Goal: Task Accomplishment & Management: Manage account settings

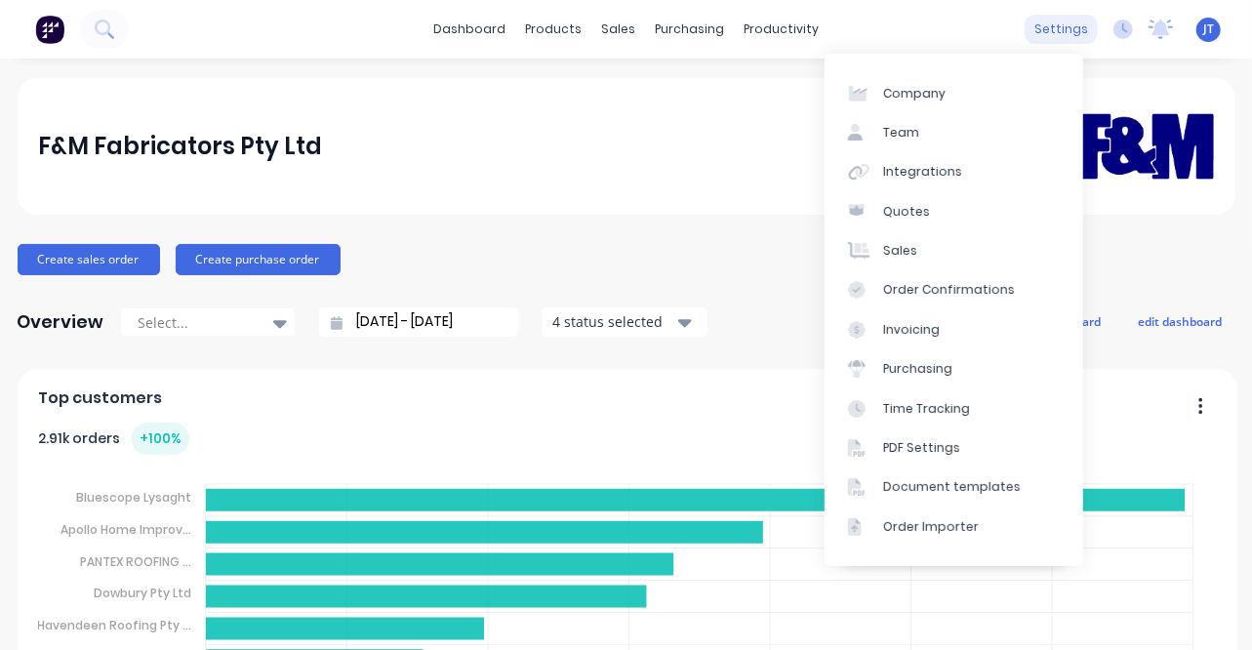
click at [1029, 32] on div "settings" at bounding box center [1061, 29] width 73 height 29
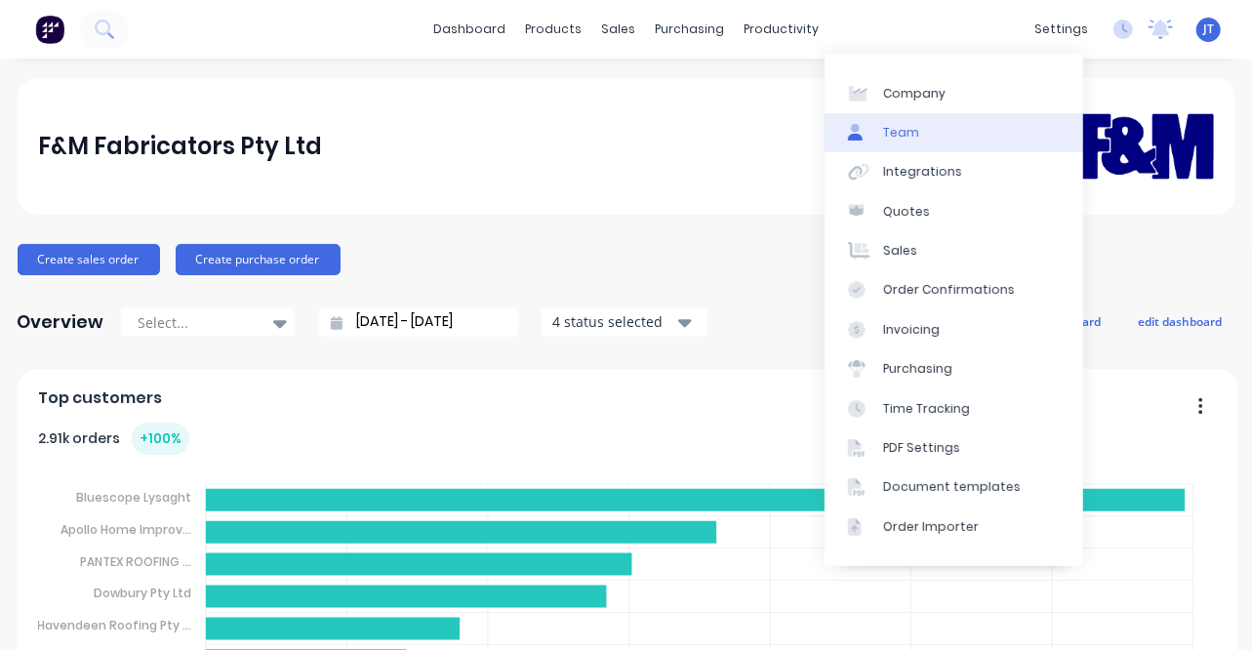
click at [928, 130] on link "Team" at bounding box center [954, 132] width 259 height 39
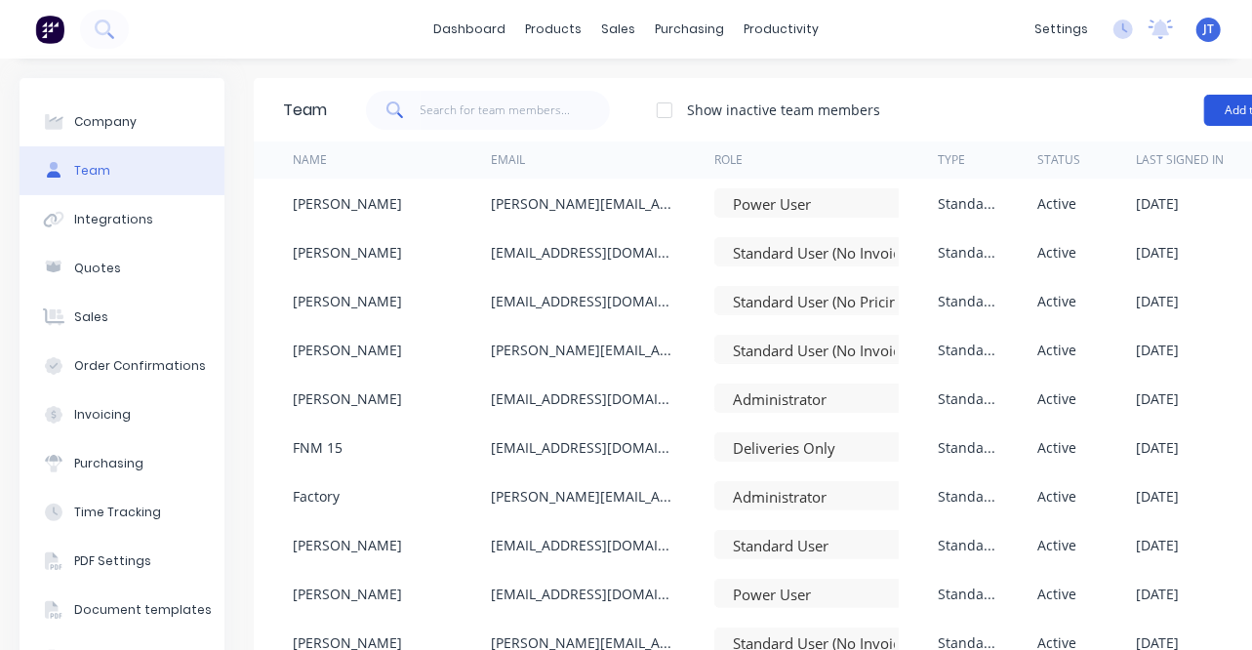
click at [1207, 106] on button "Add team member" at bounding box center [1275, 110] width 143 height 31
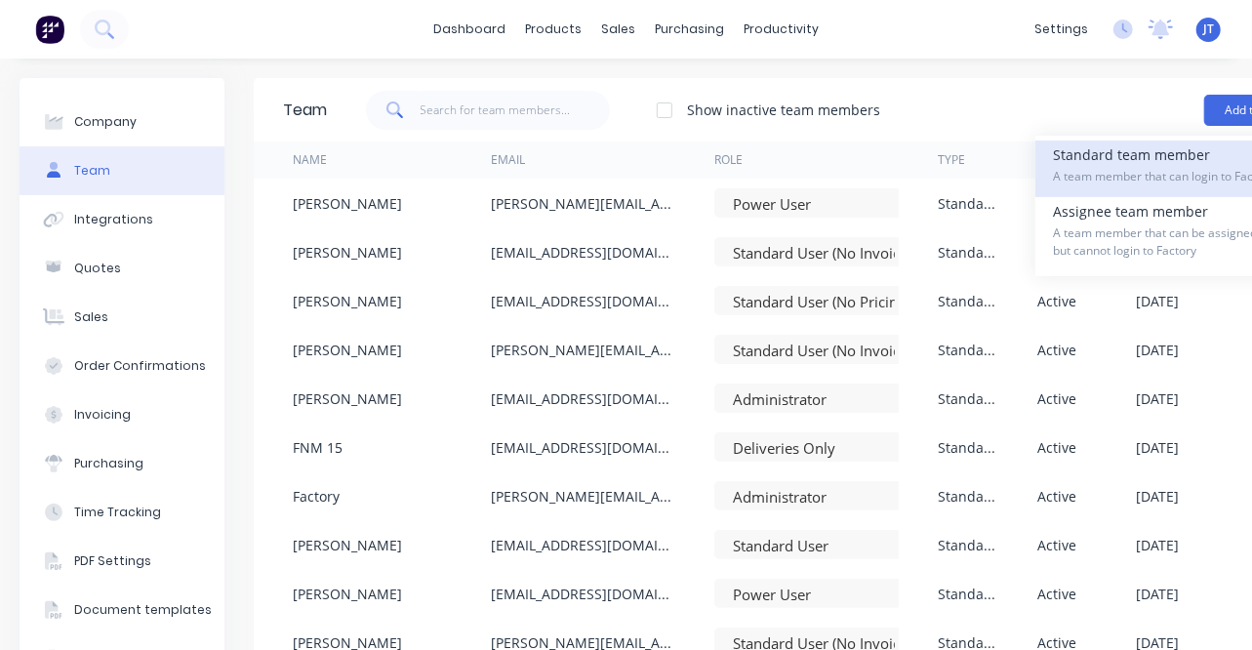
click at [1192, 146] on div "Standard team member A team member that can login to Factory" at bounding box center [1191, 169] width 277 height 57
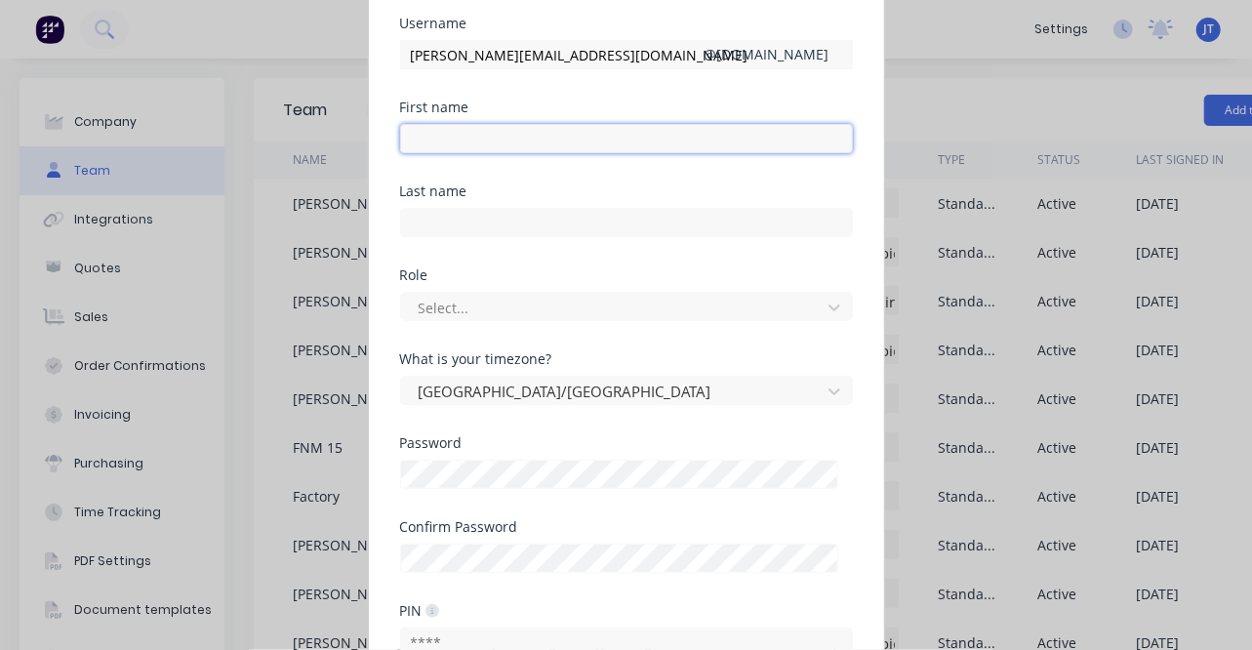
click at [591, 136] on input "text" at bounding box center [626, 138] width 453 height 29
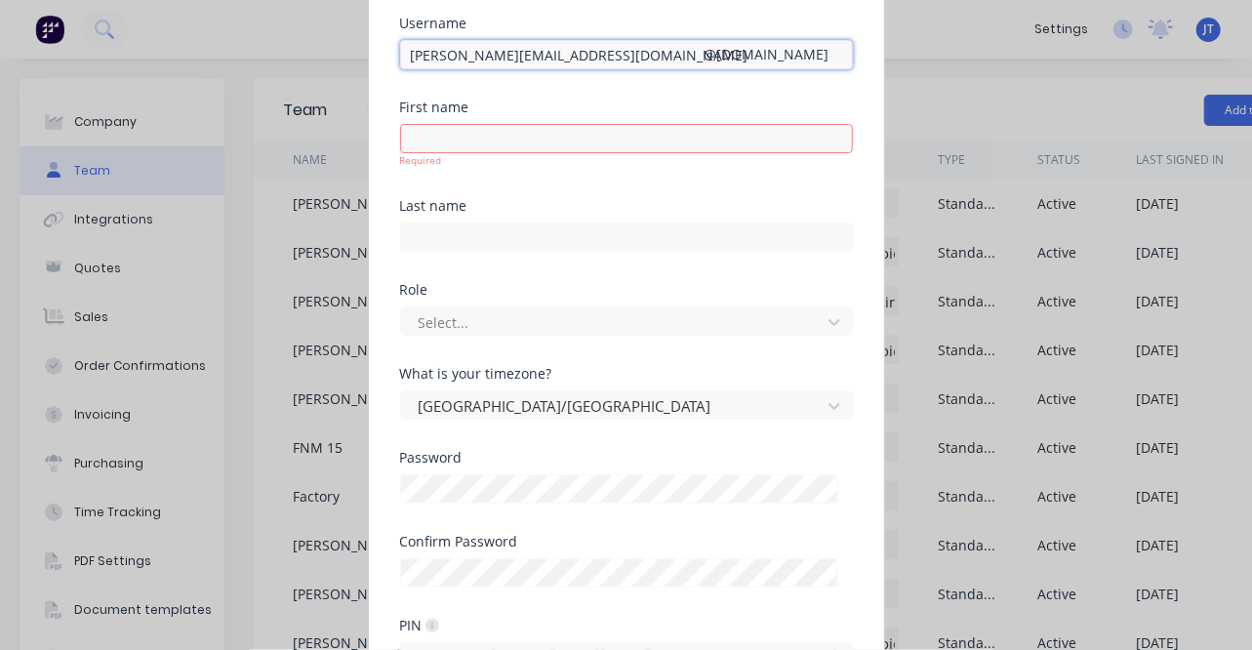
drag, startPoint x: 605, startPoint y: 52, endPoint x: 312, endPoint y: 68, distance: 293.2
click at [312, 68] on div "Add new Standard team member Username [PERSON_NAME][EMAIL_ADDRESS][DOMAIN_NAME]…" at bounding box center [626, 325] width 1252 height 650
type input "t"
type input "TabithaLangton"
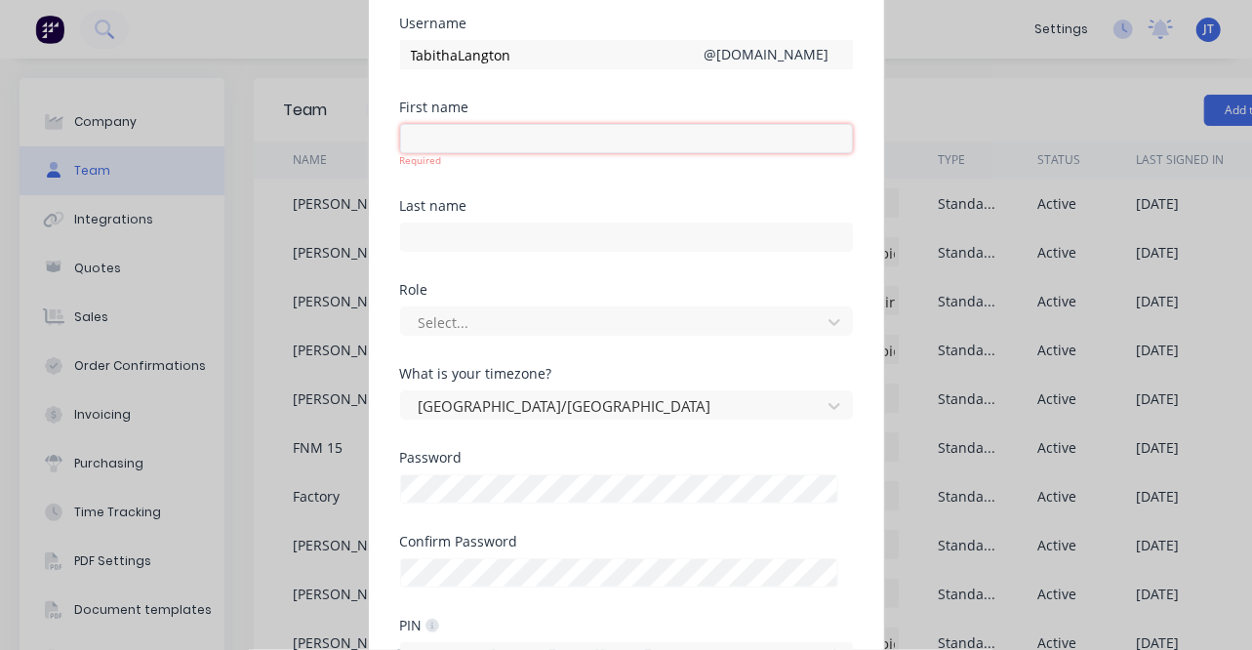
click at [442, 143] on input "text" at bounding box center [626, 138] width 453 height 29
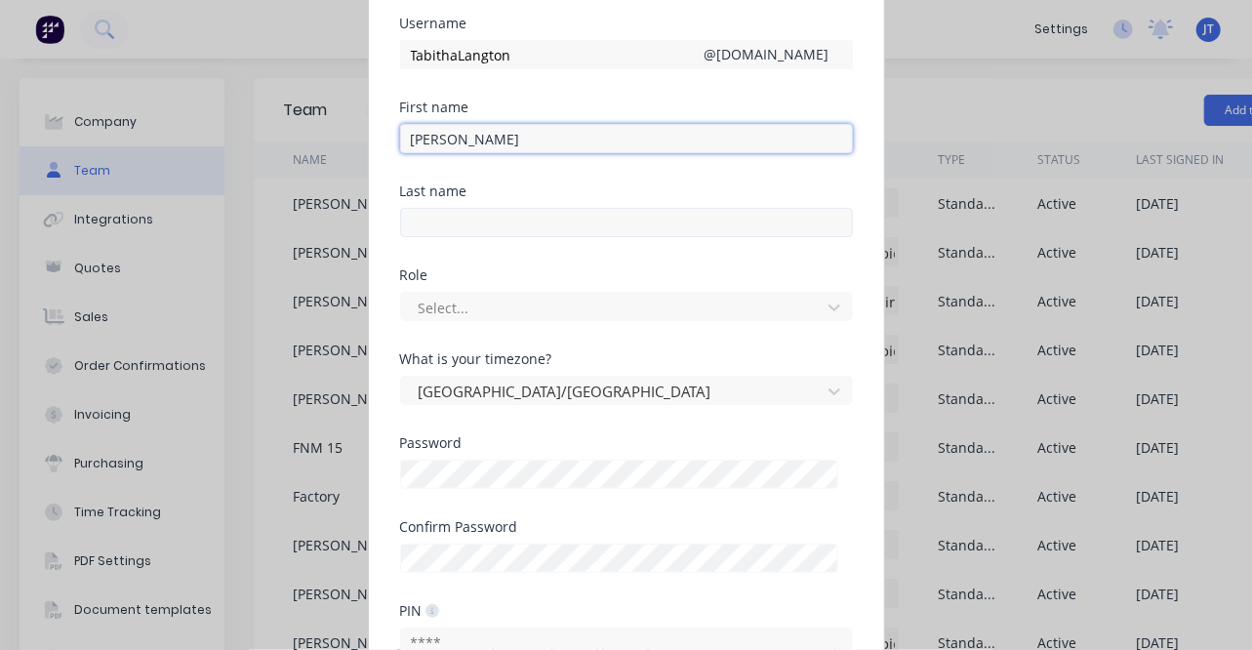
type input "[PERSON_NAME]"
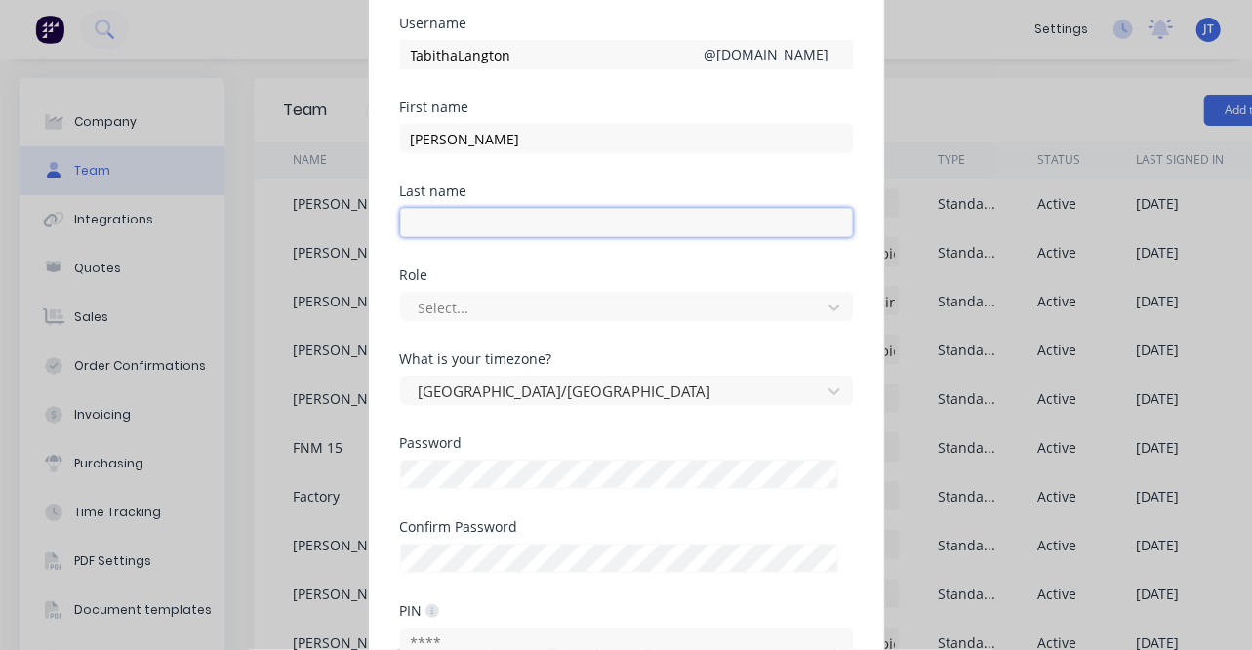
click at [448, 221] on input "text" at bounding box center [626, 222] width 453 height 29
type input "[PERSON_NAME]"
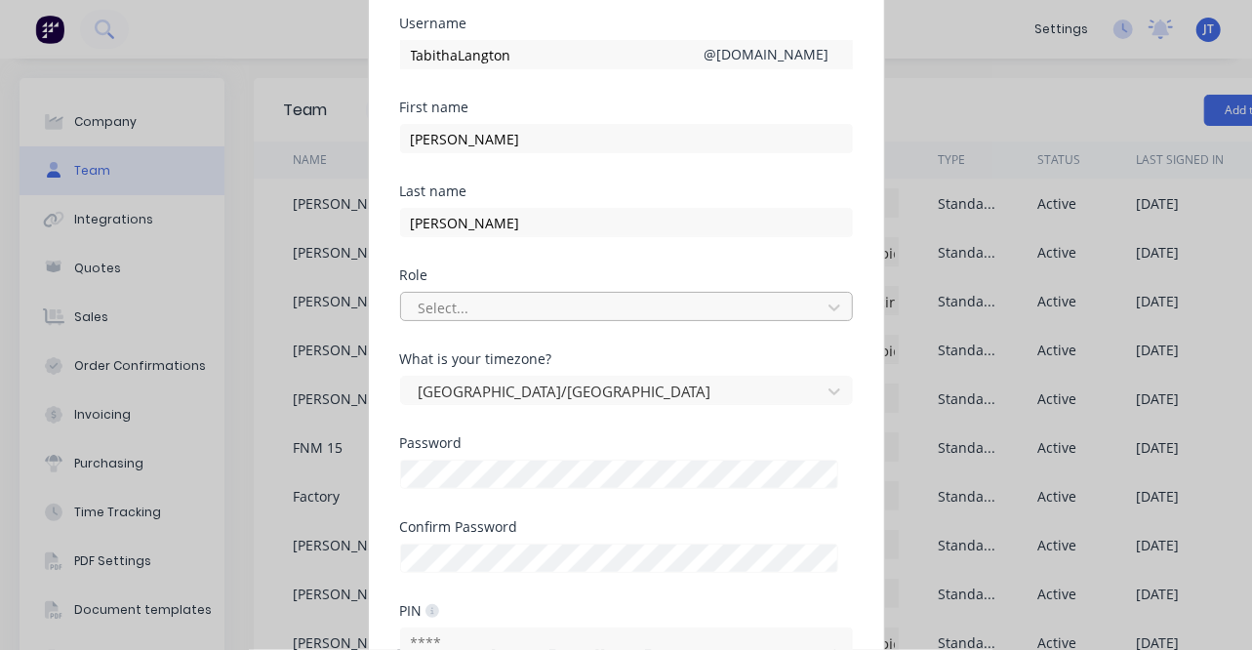
click at [515, 306] on div at bounding box center [614, 308] width 394 height 24
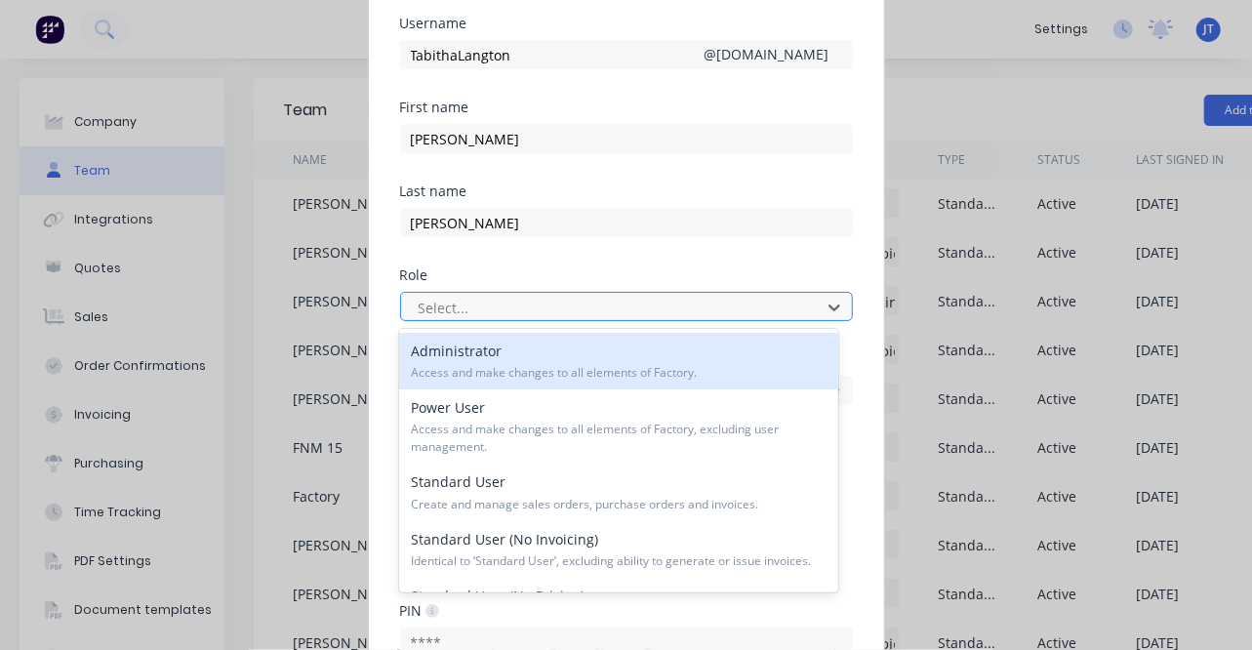
click at [515, 306] on div at bounding box center [614, 308] width 394 height 24
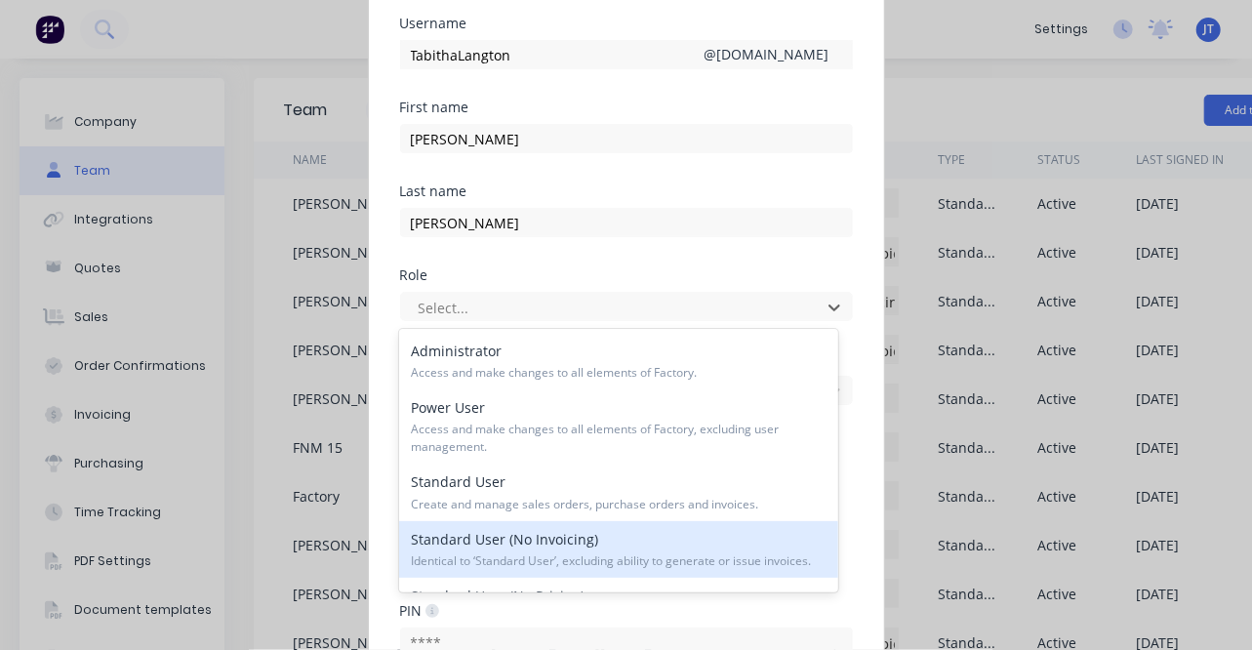
click at [525, 543] on div "Standard User (No Invoicing) Identical to ‘Standard User’, excluding ability to…" at bounding box center [618, 549] width 438 height 57
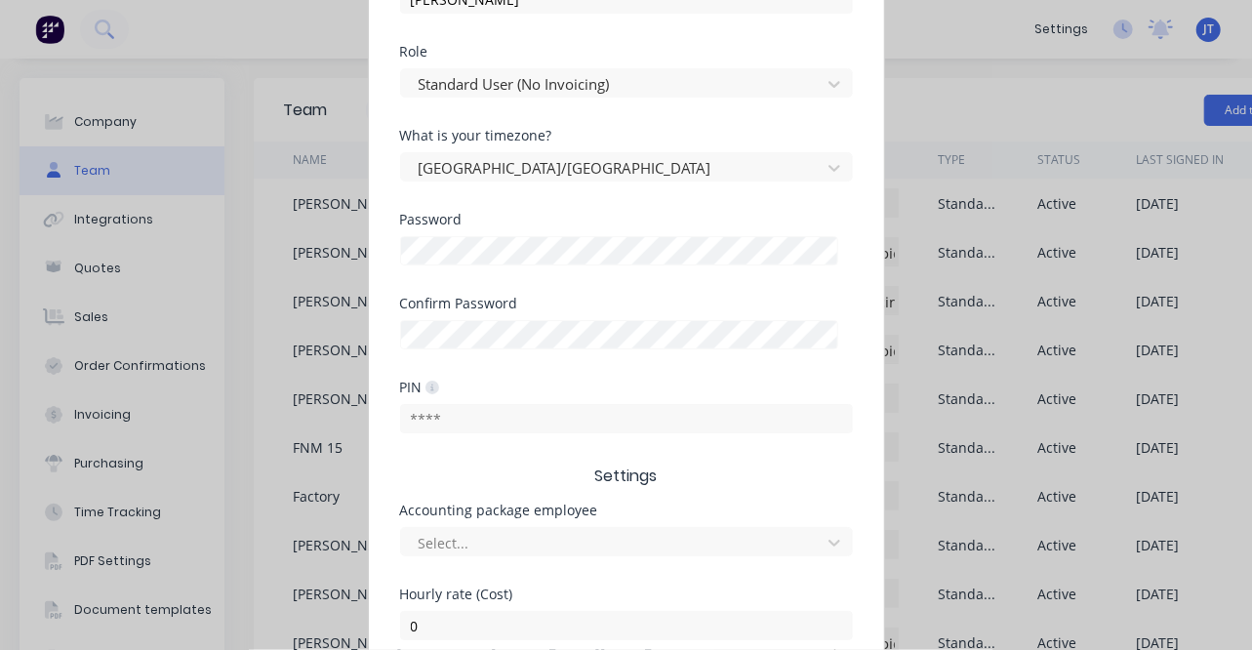
scroll to position [280, 0]
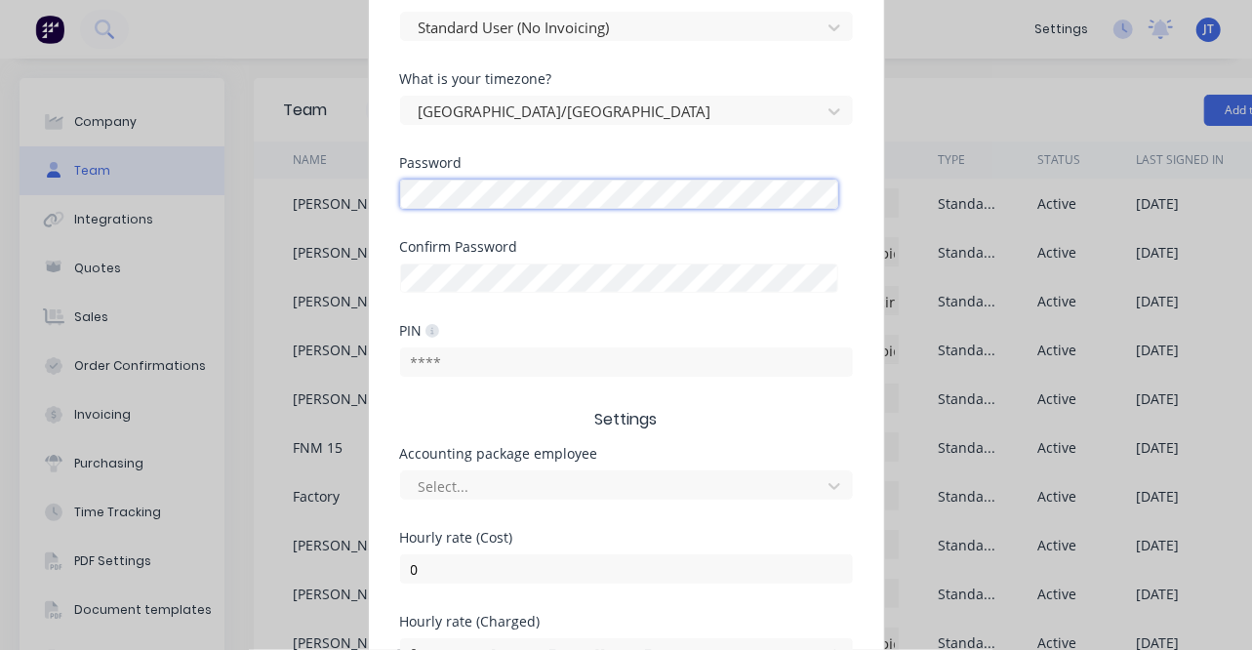
click at [241, 155] on div "Add new Standard team member Username TabithaLangton @ [DOMAIN_NAME] First name…" at bounding box center [626, 325] width 1252 height 650
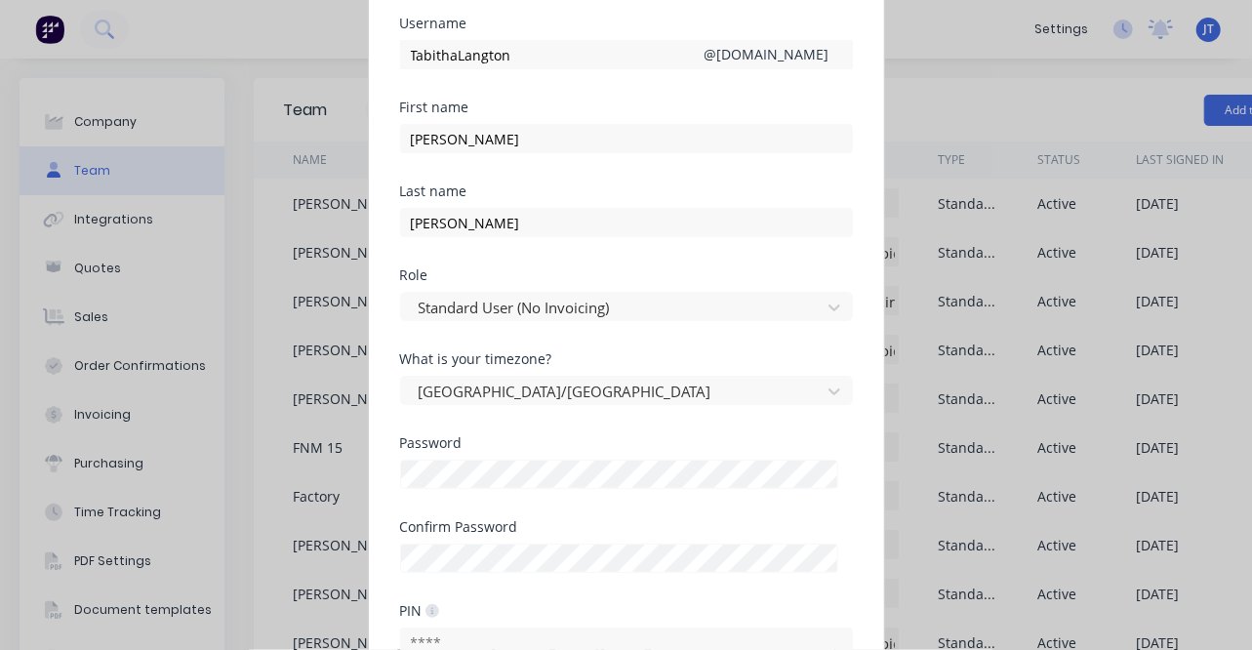
scroll to position [405, 0]
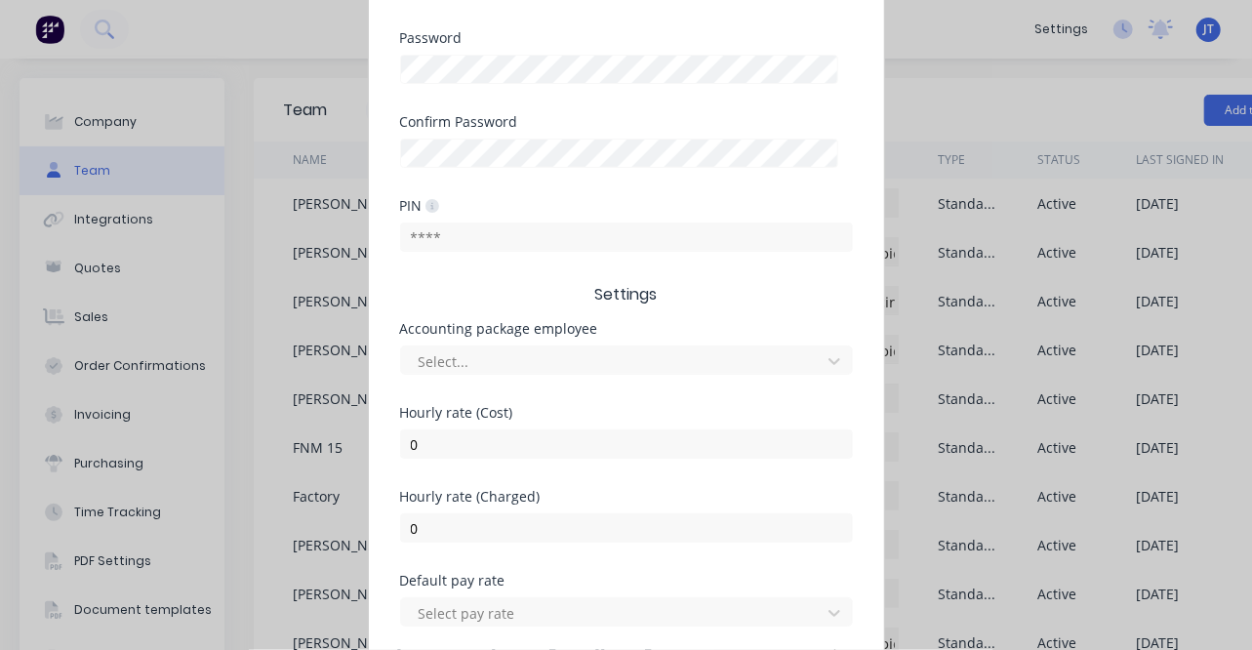
drag, startPoint x: 1245, startPoint y: 158, endPoint x: 1238, endPoint y: 292, distance: 133.9
click at [1238, 292] on div "Add new Standard team member Username TabithaLangton @ [DOMAIN_NAME] First name…" at bounding box center [626, 325] width 1252 height 650
click at [1248, 250] on div "Add new Standard team member Username TabithaLangton @ [DOMAIN_NAME] First name…" at bounding box center [626, 325] width 1252 height 650
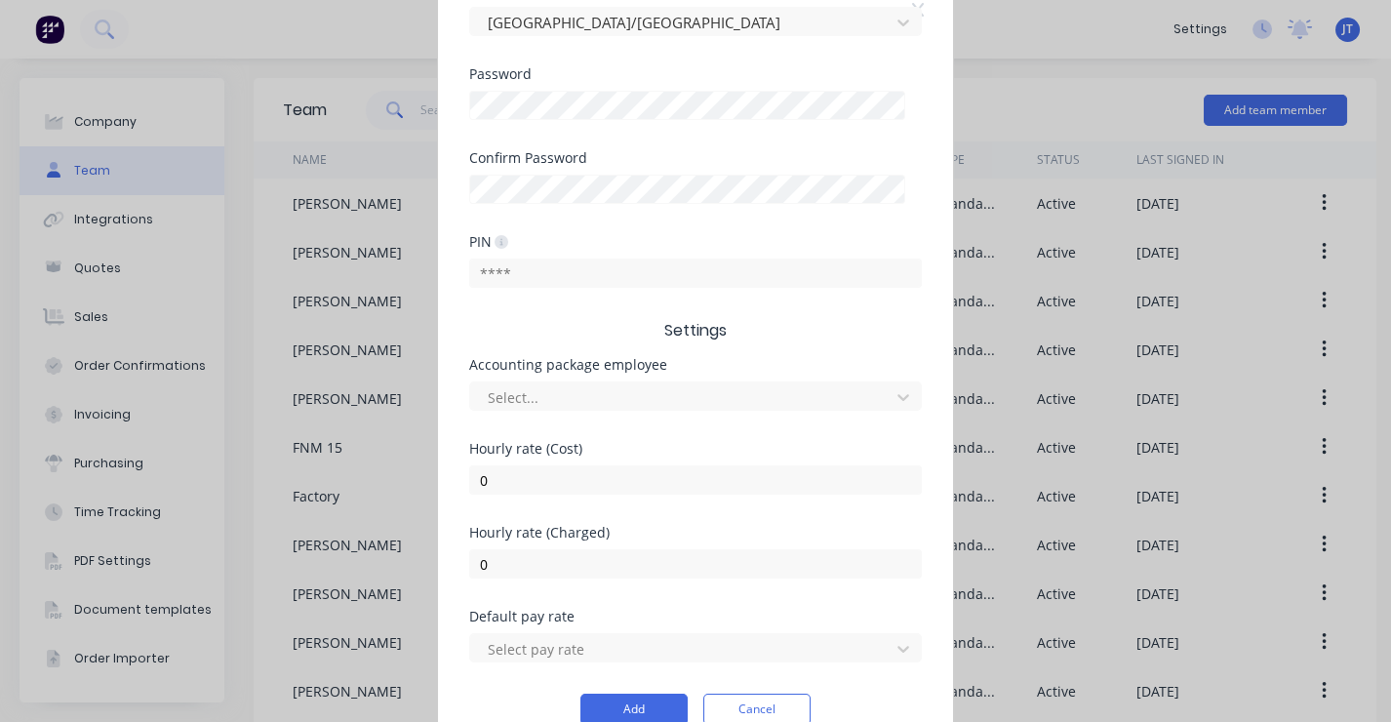
scroll to position [404, 0]
click at [622, 649] on button "Add" at bounding box center [634, 710] width 107 height 31
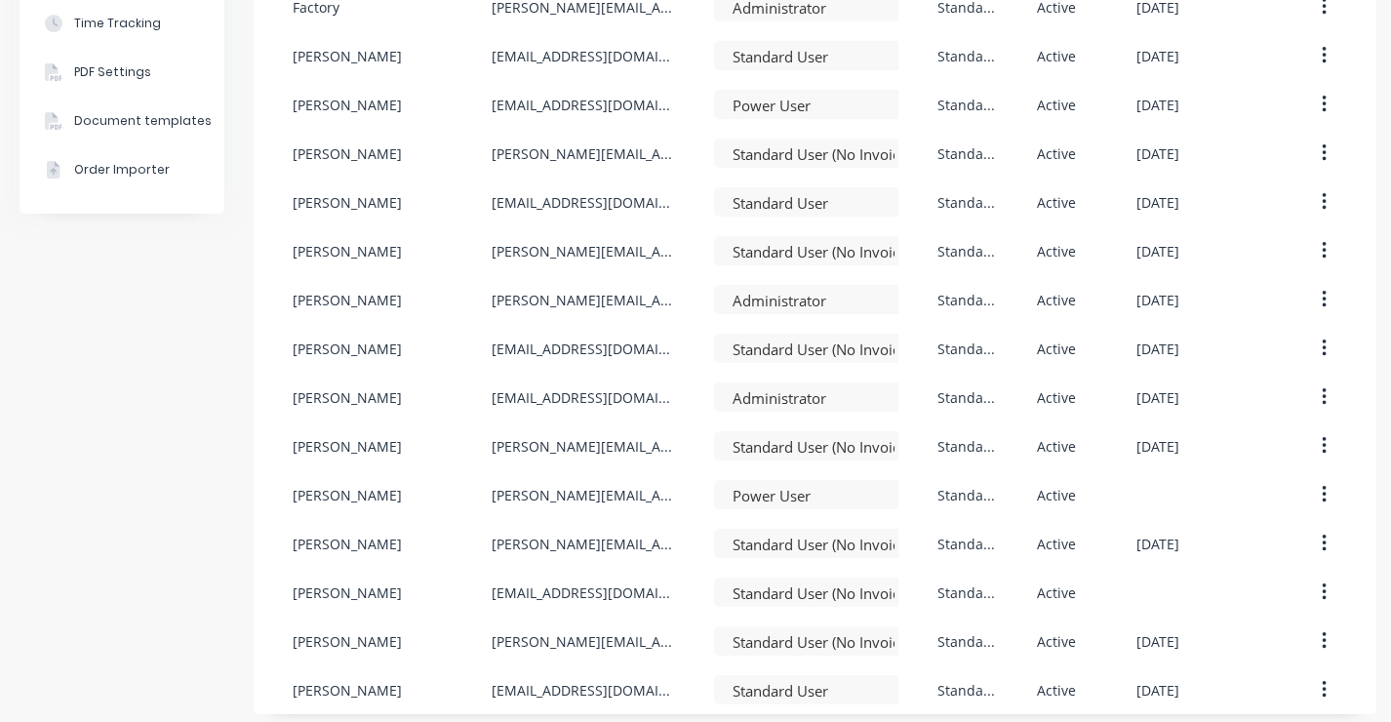
scroll to position [516, 0]
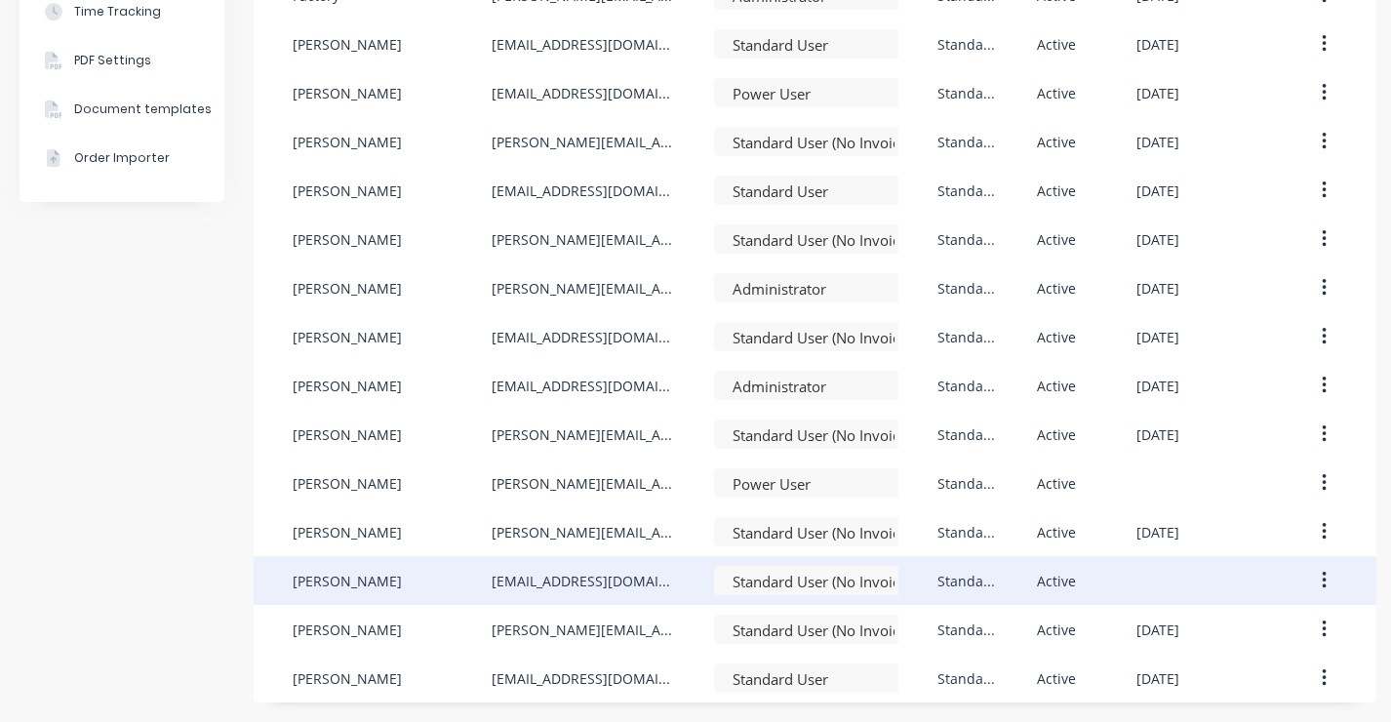
click at [1251, 570] on icon "button" at bounding box center [1324, 580] width 5 height 21
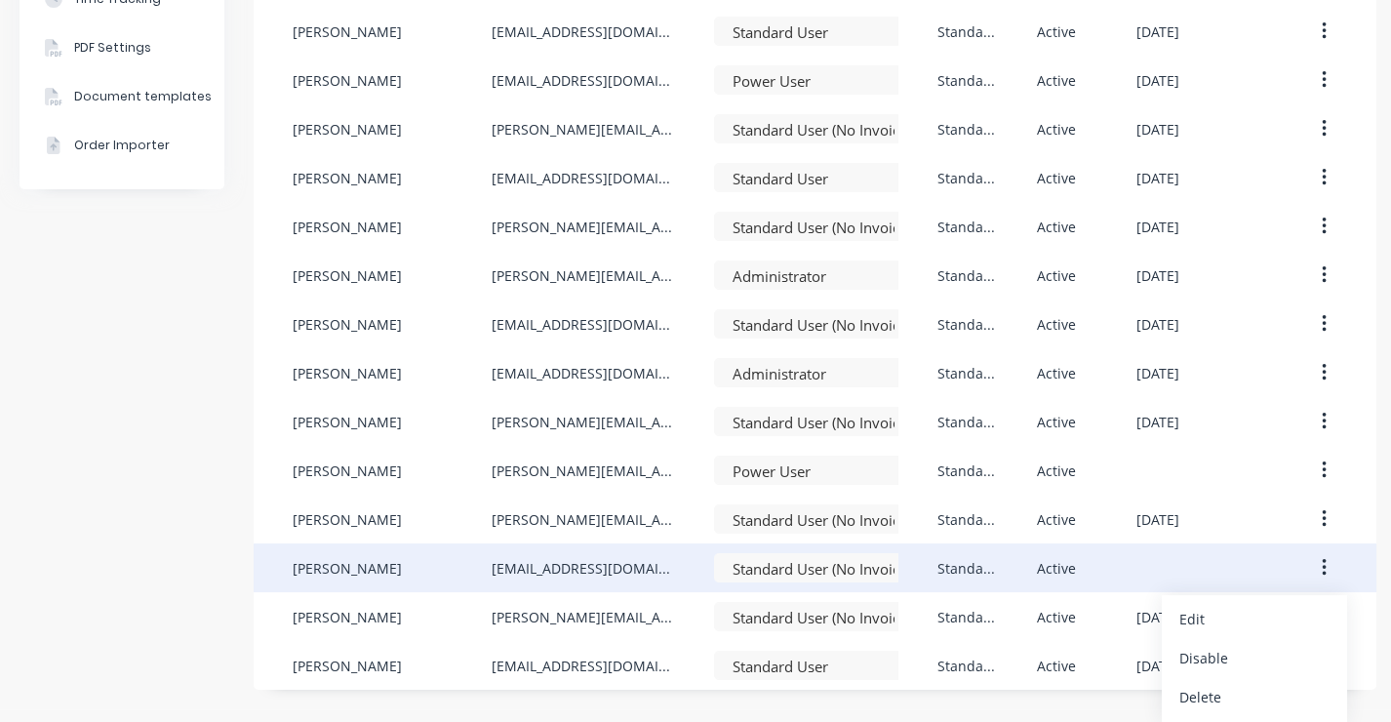
click at [1251, 566] on icon "button" at bounding box center [1324, 567] width 5 height 21
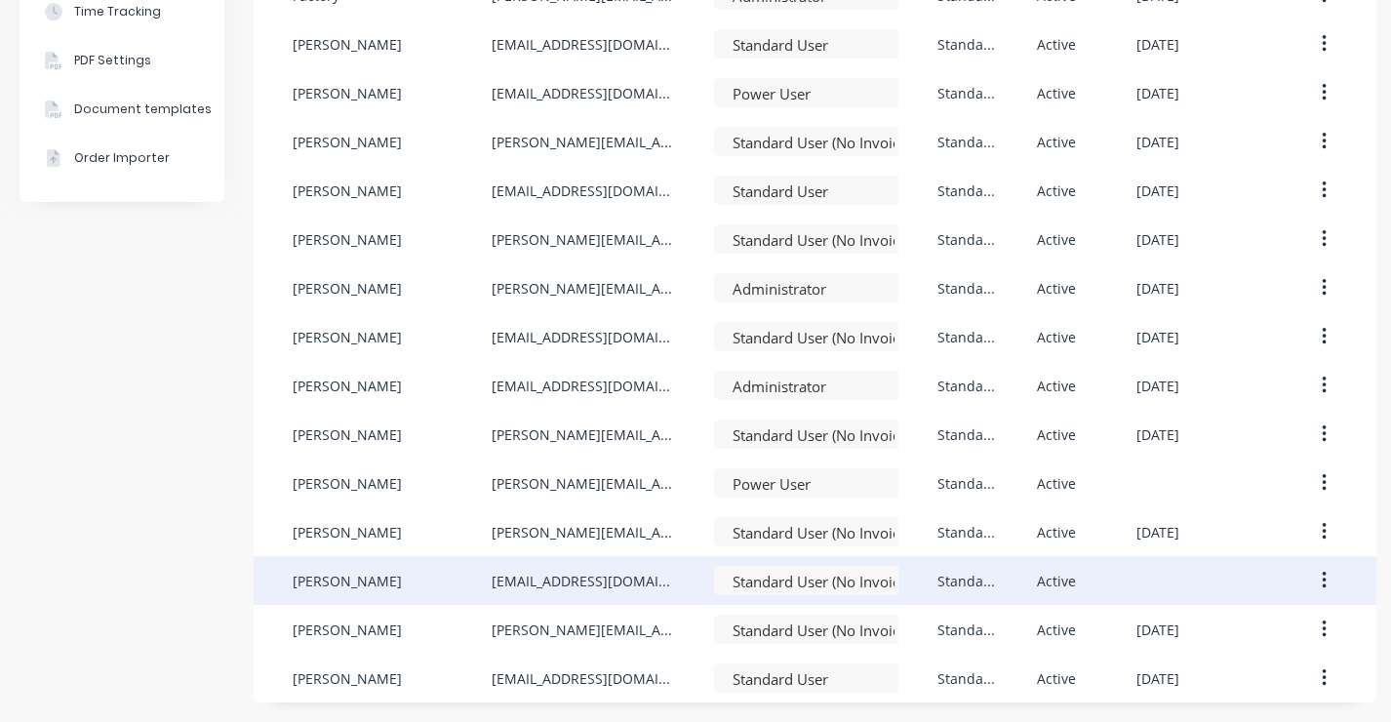
click at [1251, 570] on icon "button" at bounding box center [1324, 580] width 5 height 21
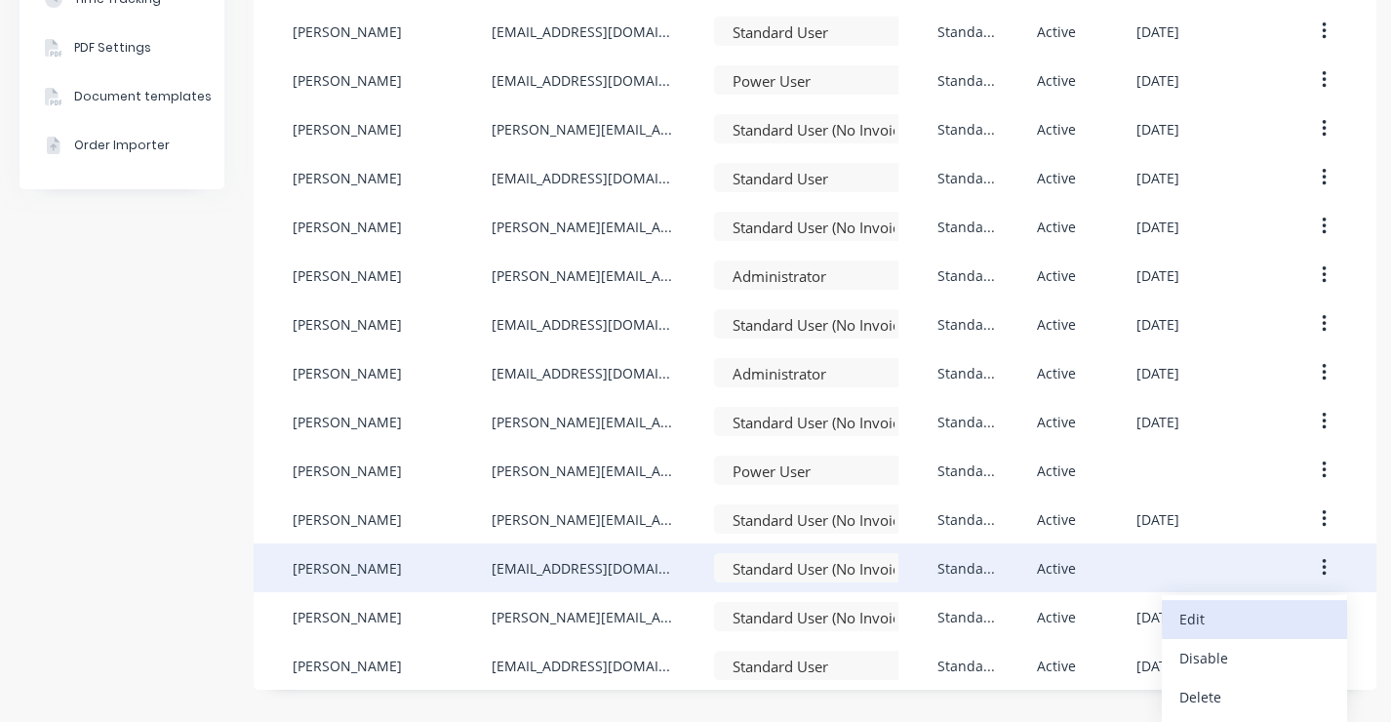
click at [1251, 610] on div "Edit" at bounding box center [1255, 619] width 150 height 28
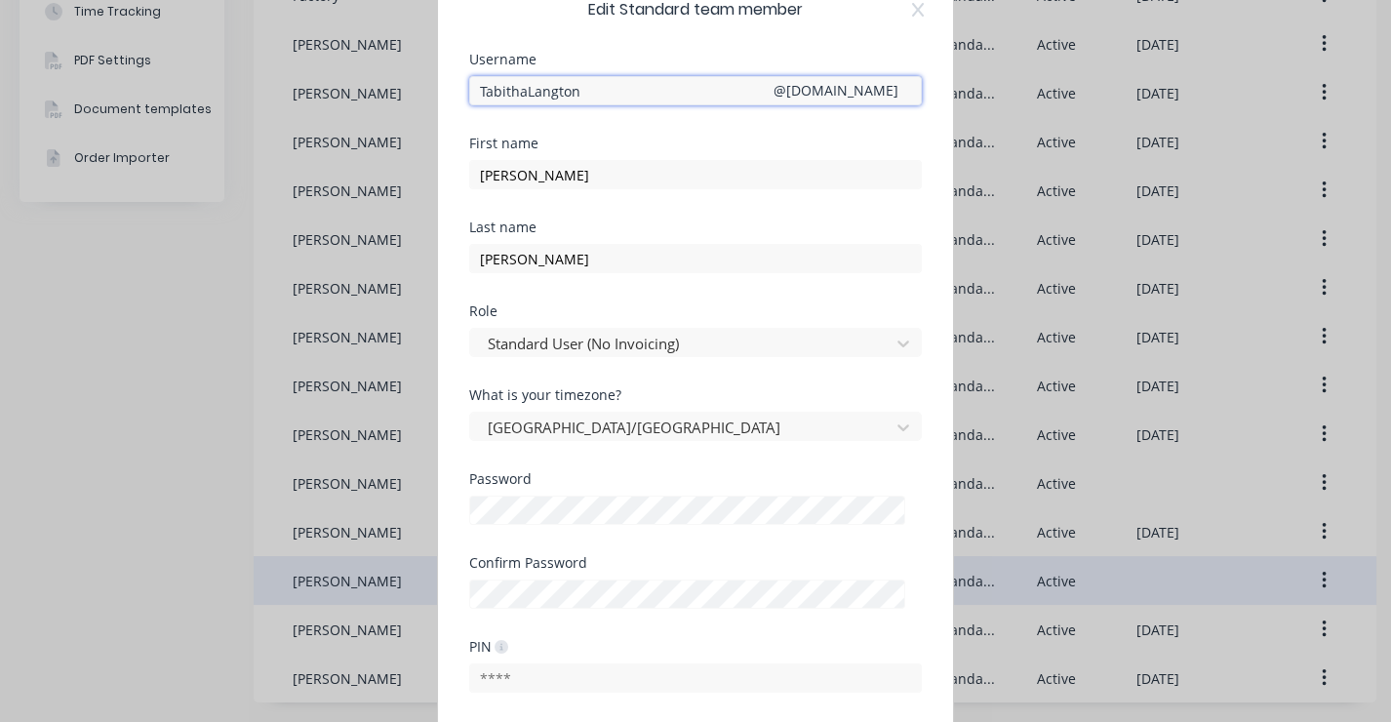
click at [601, 85] on input "TabithaLangton" at bounding box center [695, 90] width 453 height 29
type input "[PERSON_NAME]"
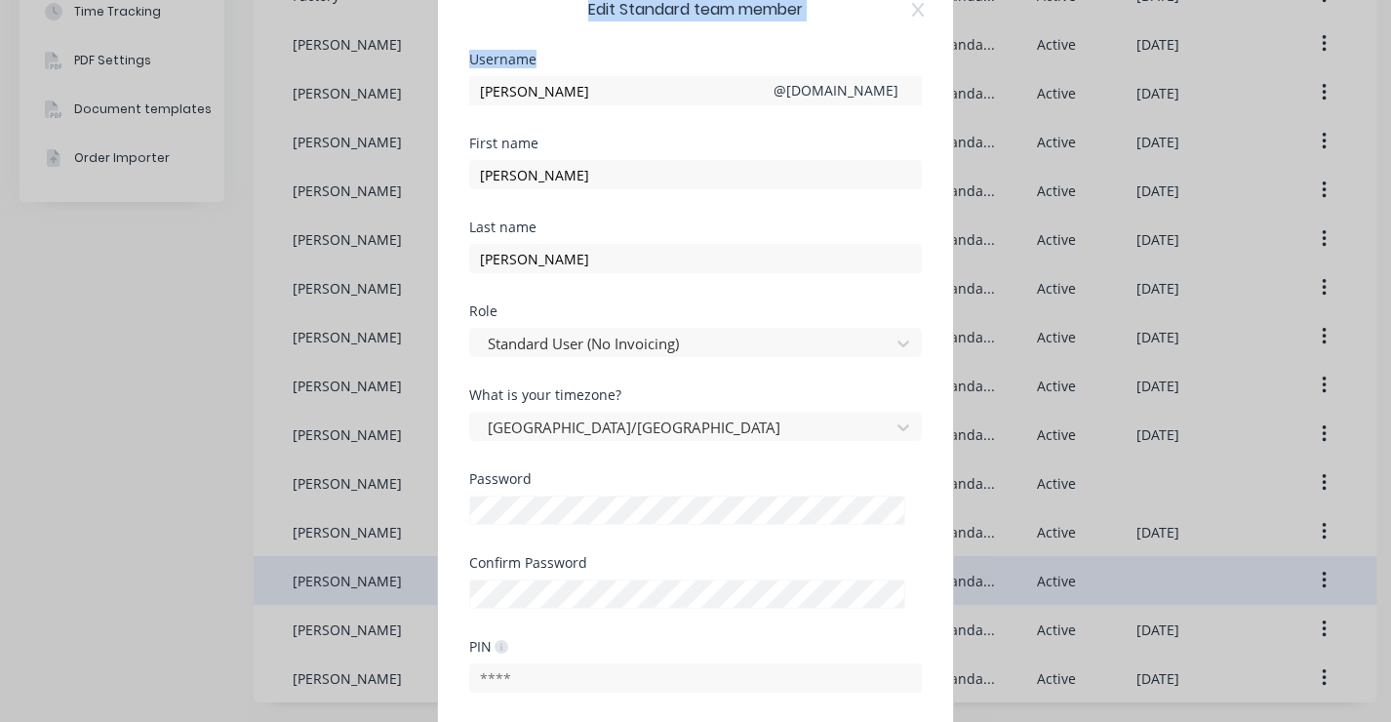
click at [950, 83] on div "Edit Standard team member Username [PERSON_NAME] @ [DOMAIN_NAME] First name [PE…" at bounding box center [695, 361] width 1391 height 722
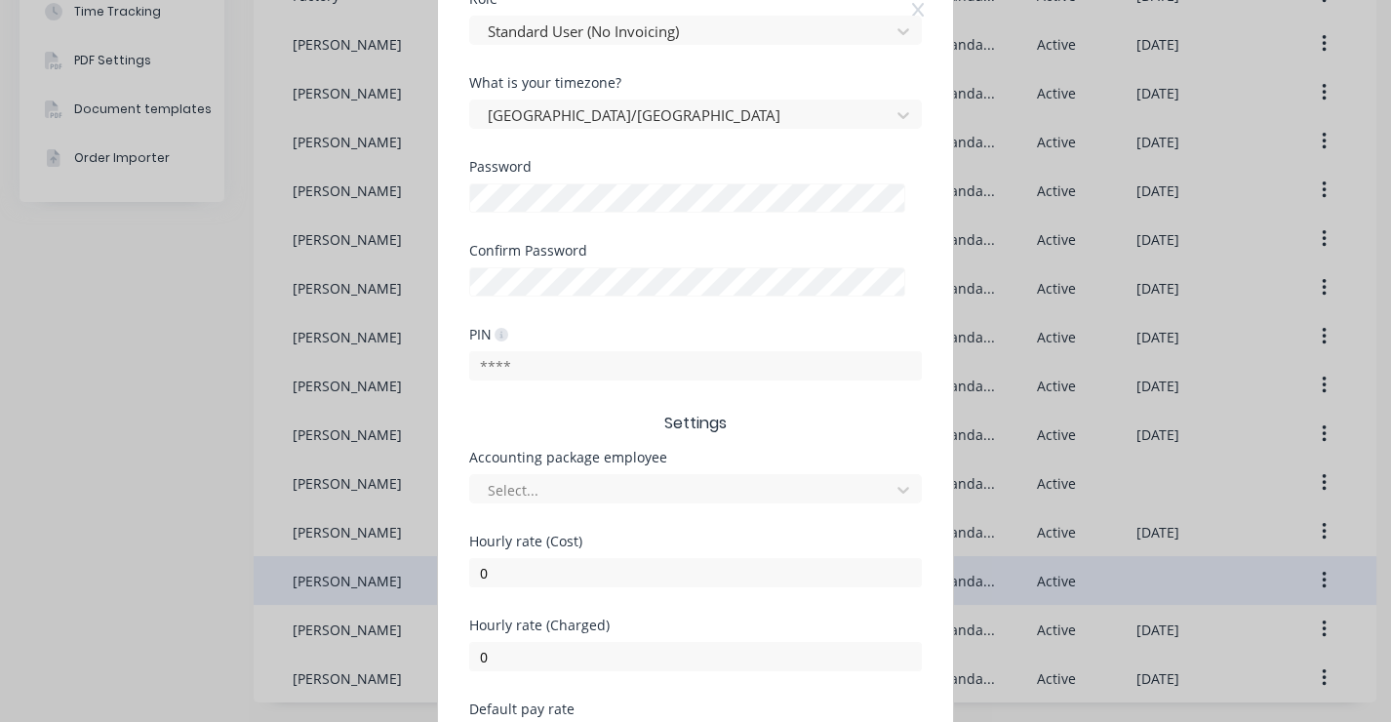
scroll to position [405, 0]
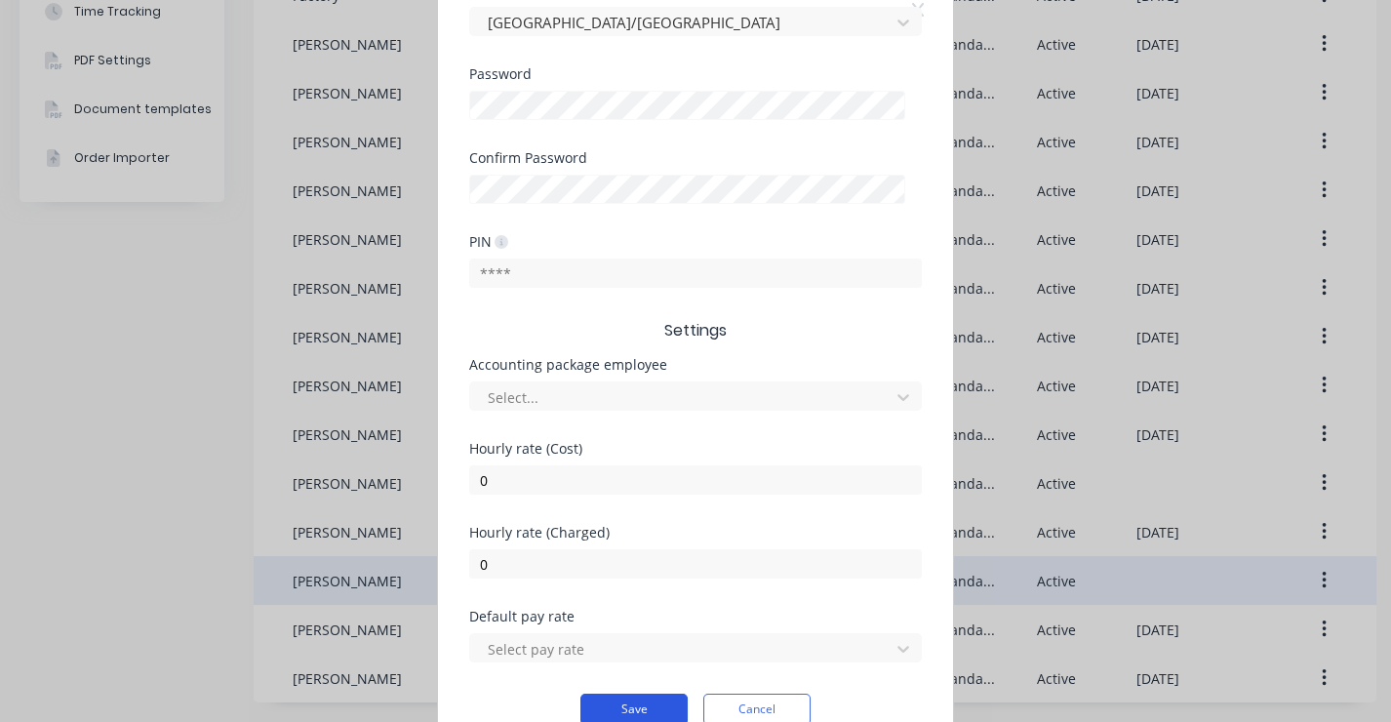
click at [621, 649] on button "Save" at bounding box center [634, 709] width 107 height 31
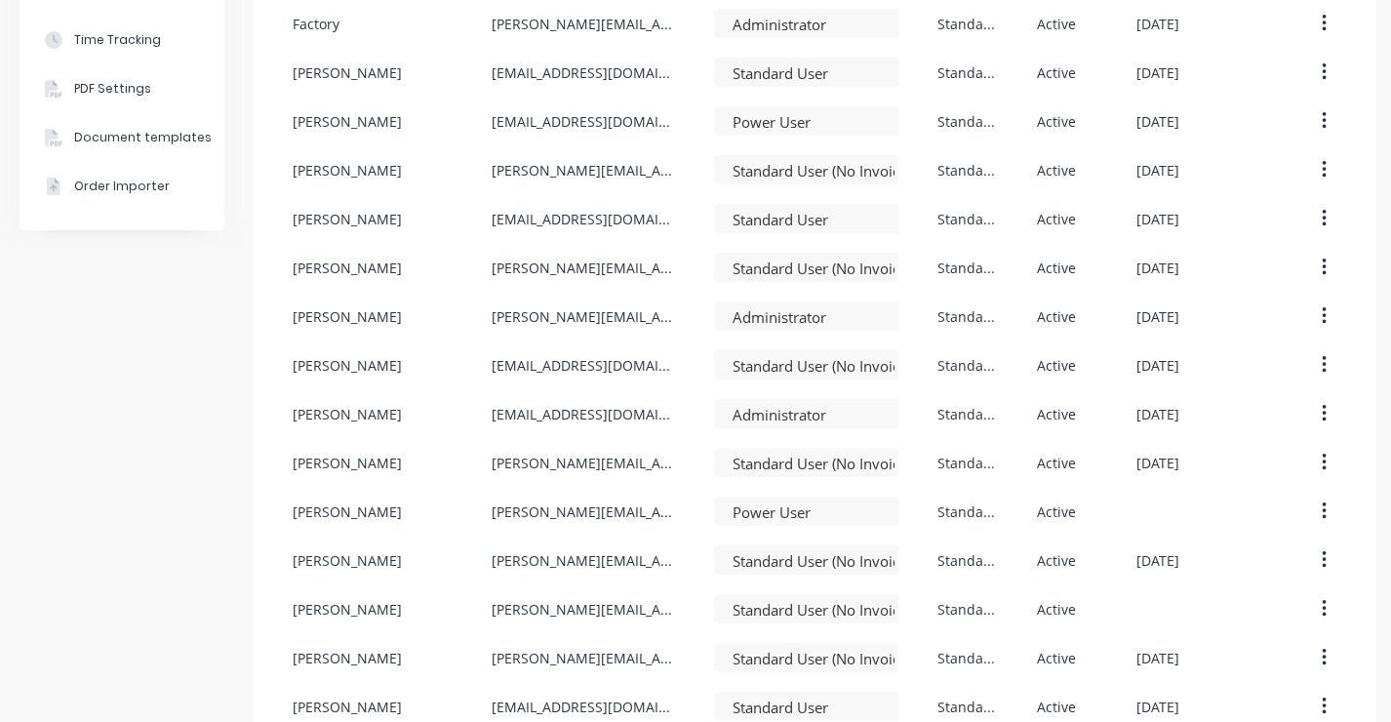
scroll to position [516, 0]
